Goal: Information Seeking & Learning: Find specific fact

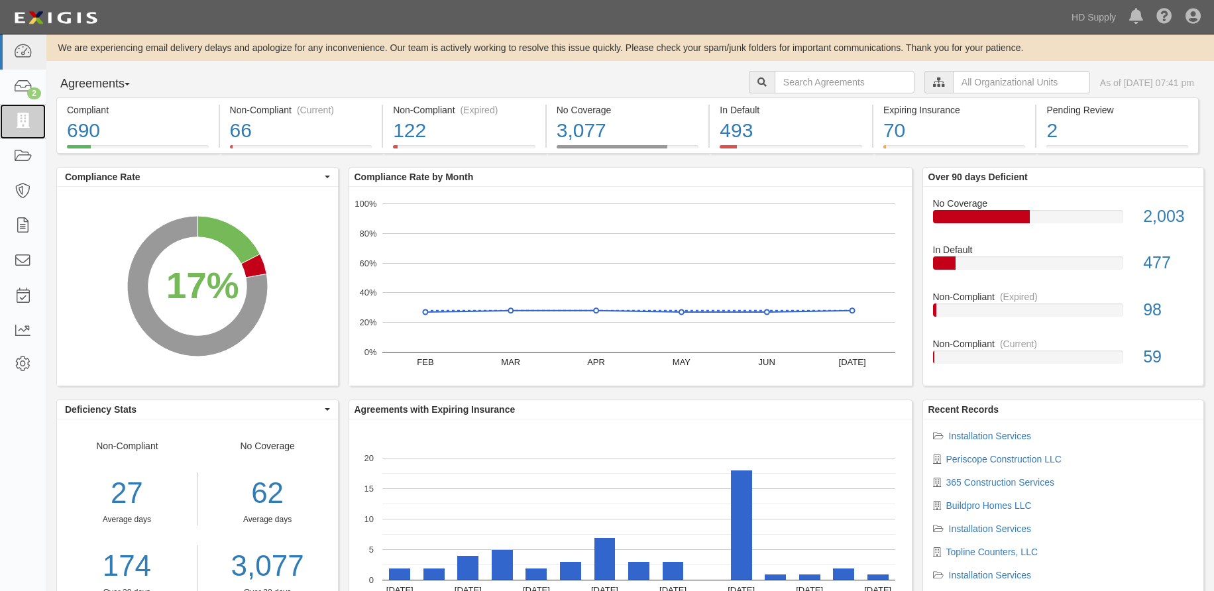
click at [20, 118] on icon at bounding box center [22, 121] width 19 height 15
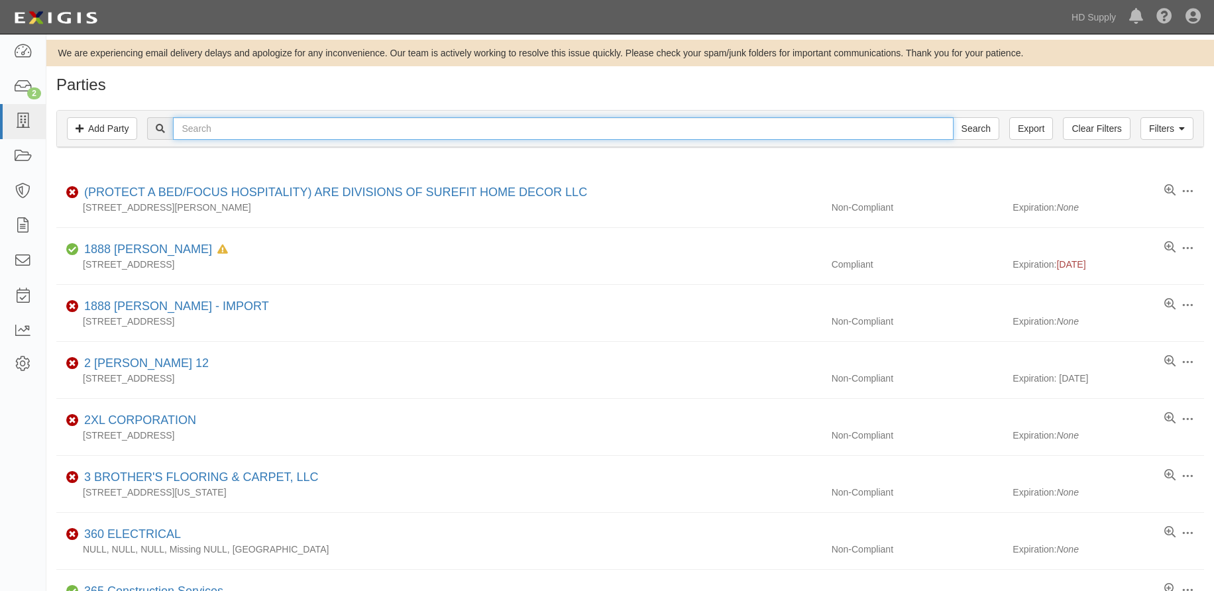
click at [207, 127] on input "text" at bounding box center [563, 128] width 780 height 23
type input "redwin"
click at [953, 117] on input "Search" at bounding box center [976, 128] width 46 height 23
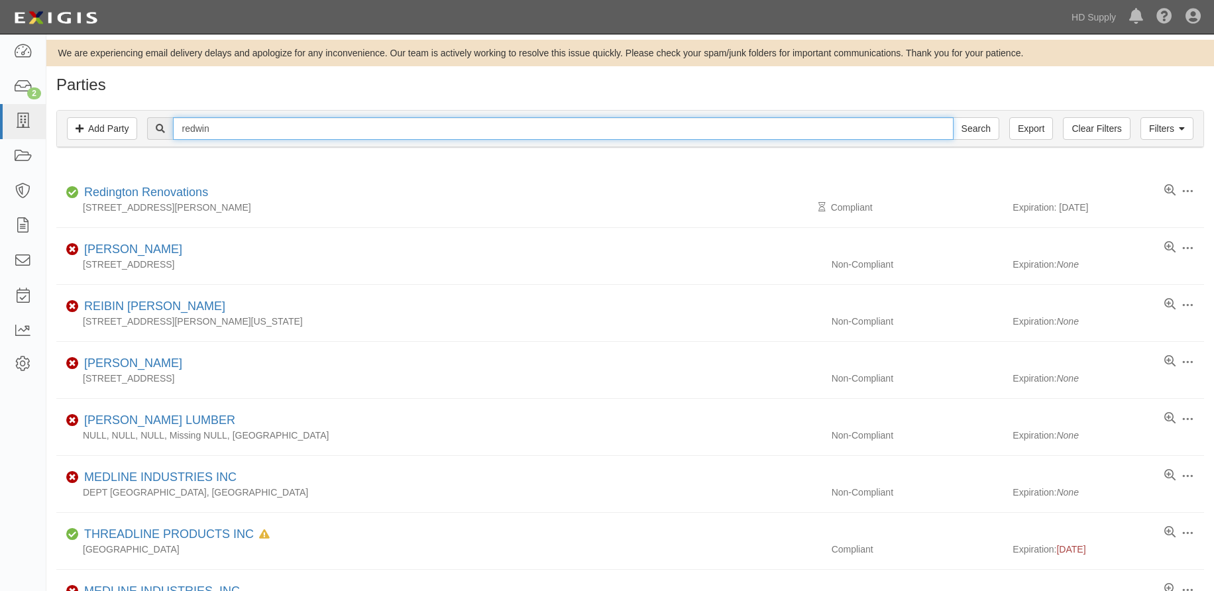
click at [248, 126] on input "redwin" at bounding box center [563, 128] width 780 height 23
type input "[PERSON_NAME]"
click at [953, 117] on input "Search" at bounding box center [976, 128] width 46 height 23
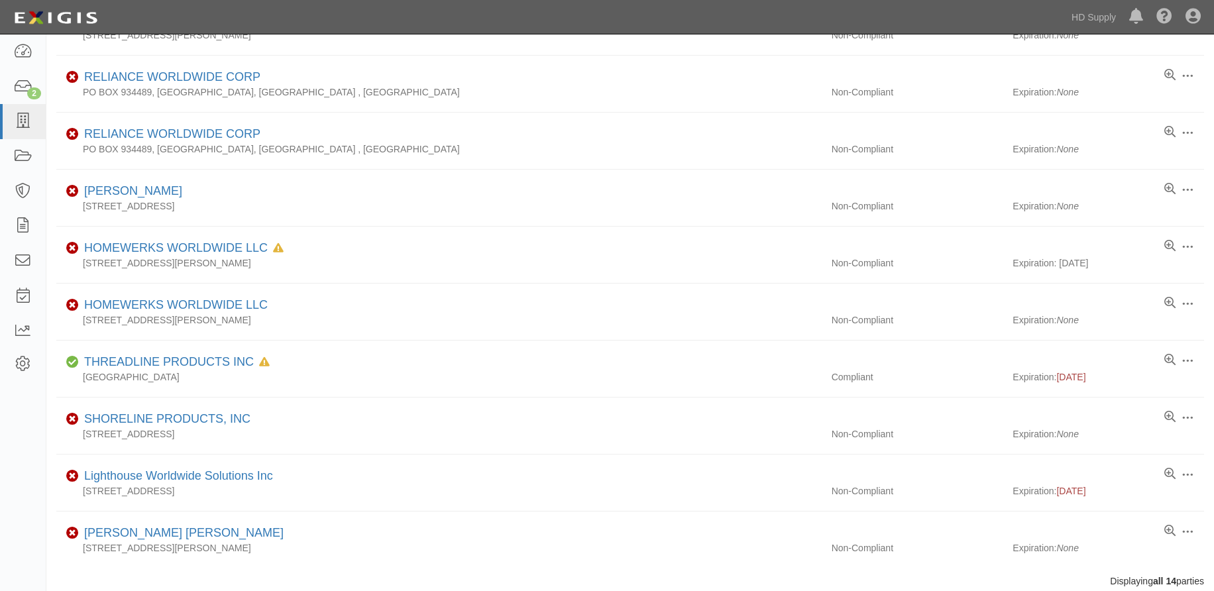
scroll to position [457, 0]
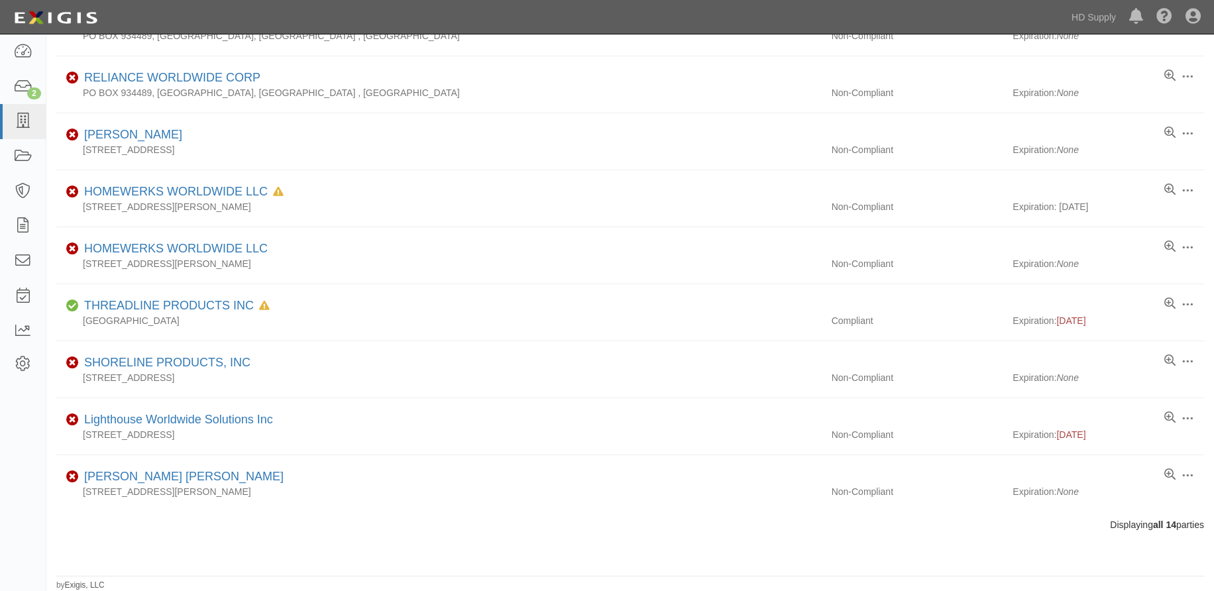
click at [546, 17] on div "Dashboard 2 Inbox Parties Agreements Coverages Documents Messages Tasks Reports…" at bounding box center [607, 17] width 1195 height 34
